Goal: Information Seeking & Learning: Learn about a topic

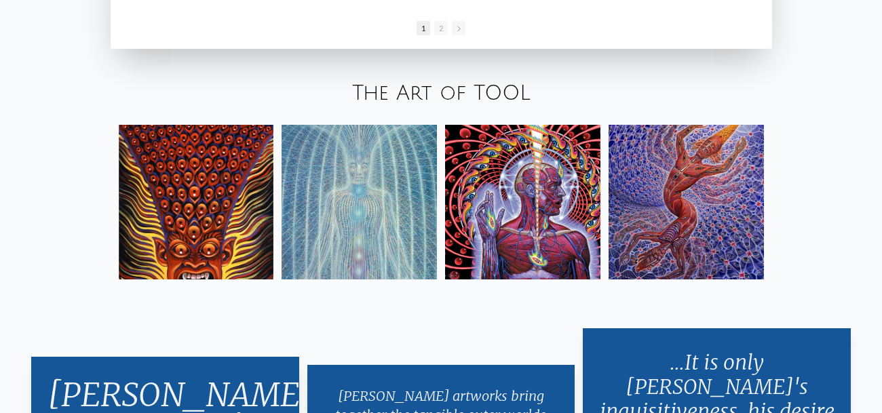
scroll to position [2122, 0]
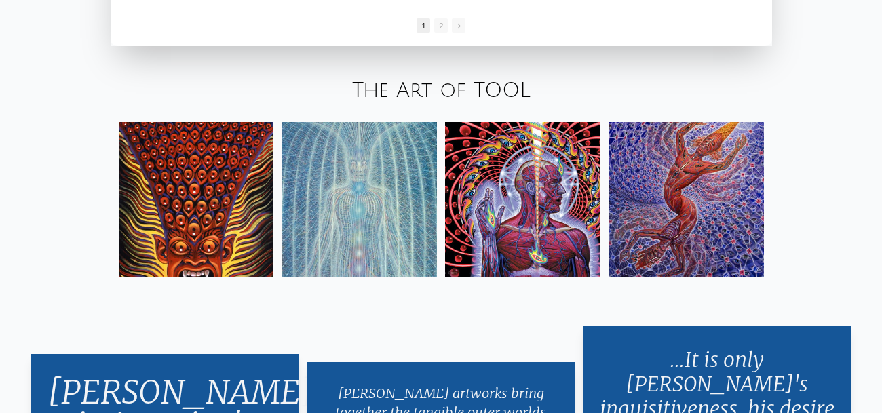
click at [489, 94] on link "The Art of TOOL" at bounding box center [441, 90] width 178 height 22
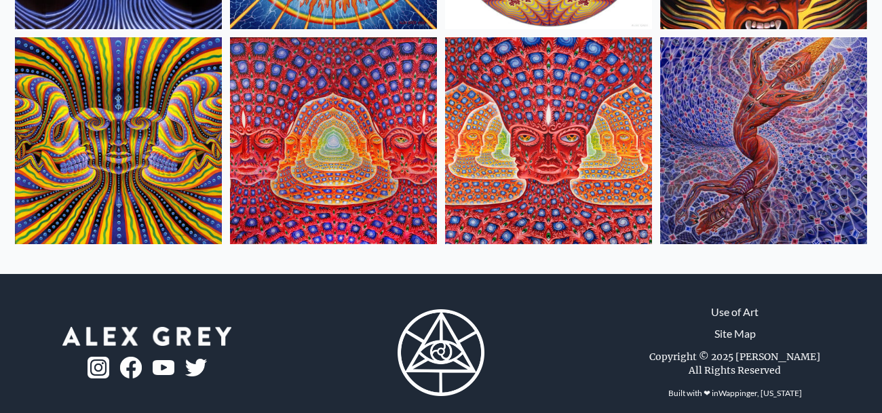
scroll to position [777, 0]
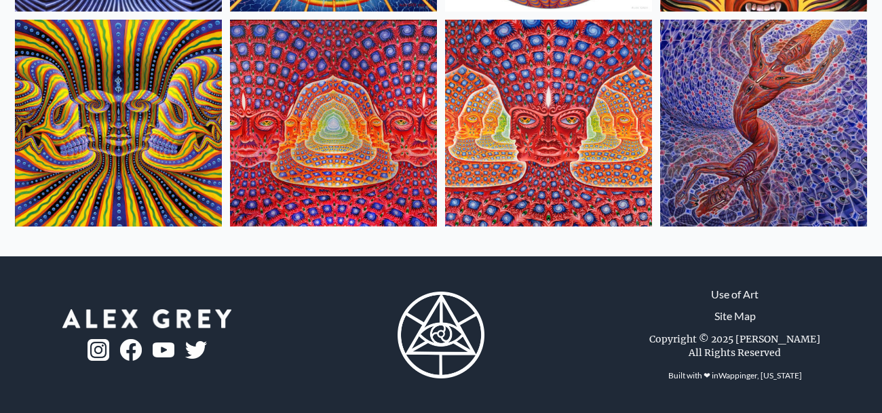
click at [507, 124] on img at bounding box center [548, 123] width 207 height 207
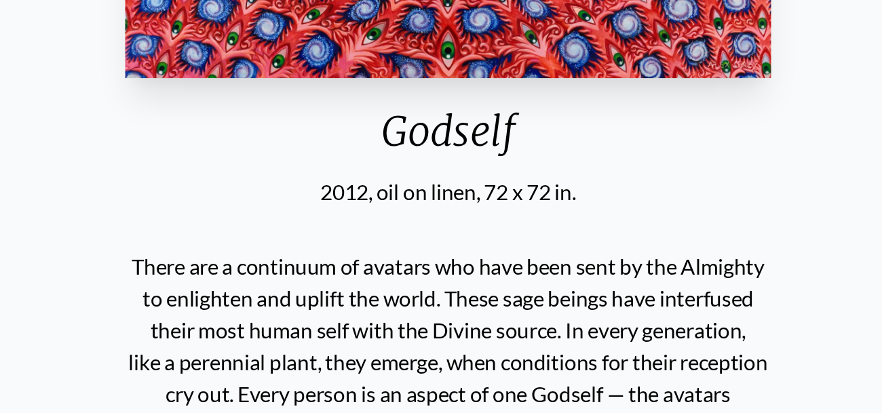
scroll to position [412, 0]
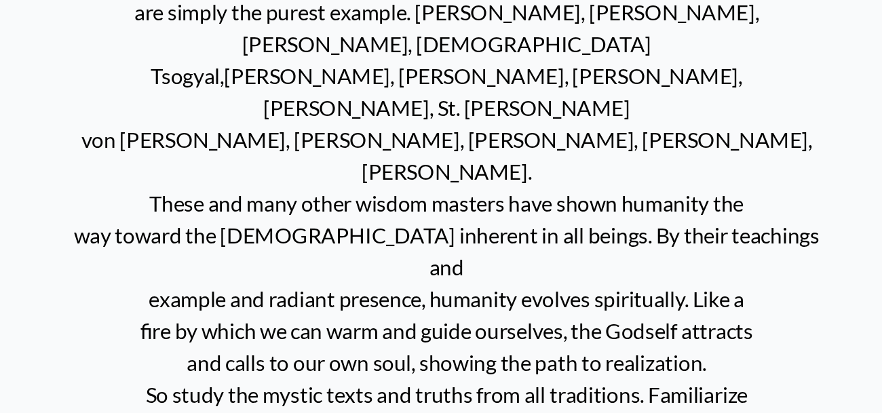
scroll to position [432, 0]
